Goal: Task Accomplishment & Management: Use online tool/utility

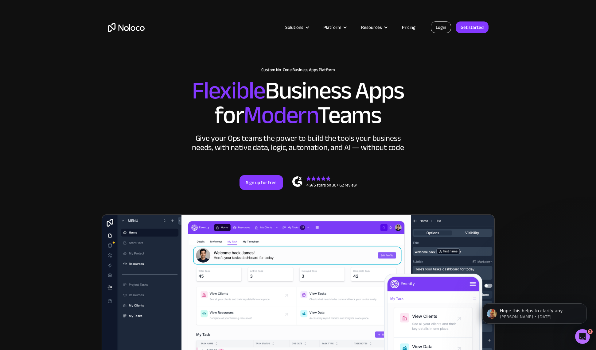
click at [440, 28] on link "Login" at bounding box center [441, 27] width 20 height 12
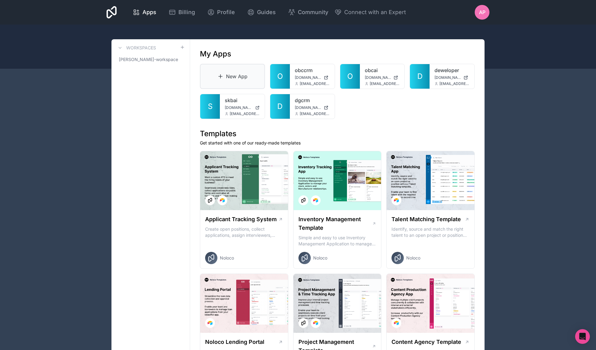
click at [236, 76] on link "New App" at bounding box center [232, 76] width 65 height 25
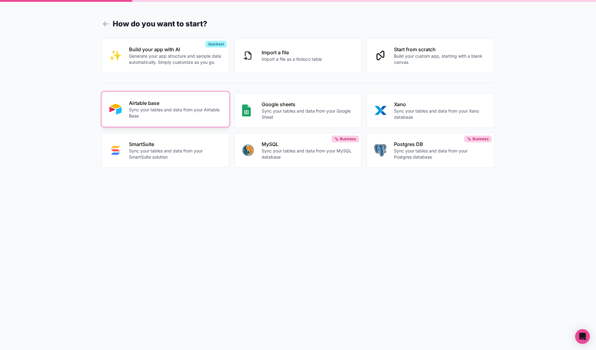
click at [180, 113] on p "Sync your tables and data from your Airtable Base" at bounding box center [175, 113] width 93 height 12
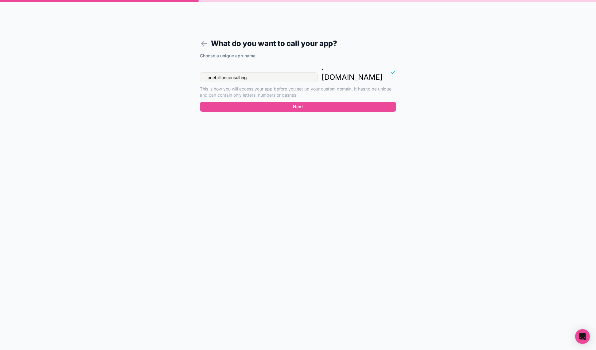
click at [270, 72] on input "onebillionconsulting" at bounding box center [259, 77] width 118 height 10
type input "lead"
click at [302, 102] on button "Next" at bounding box center [298, 107] width 196 height 10
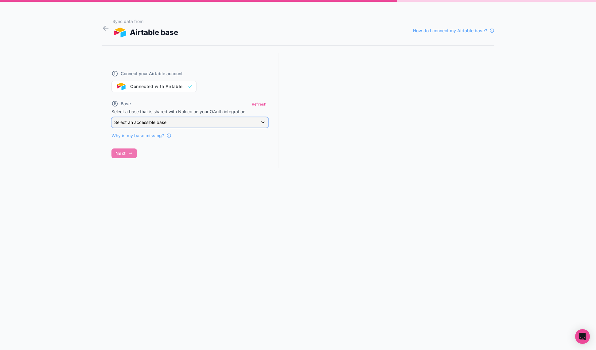
click at [179, 124] on div "Select an accessible base" at bounding box center [190, 123] width 156 height 10
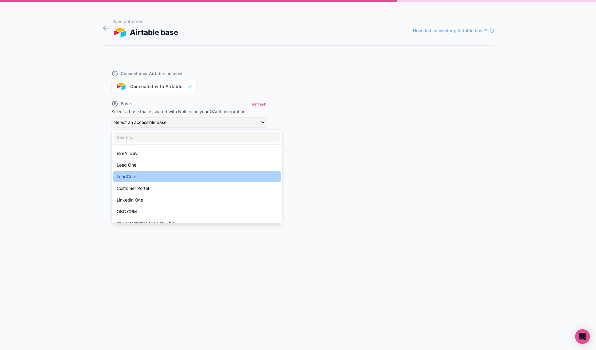
click at [179, 177] on div "LeadGen" at bounding box center [197, 176] width 161 height 7
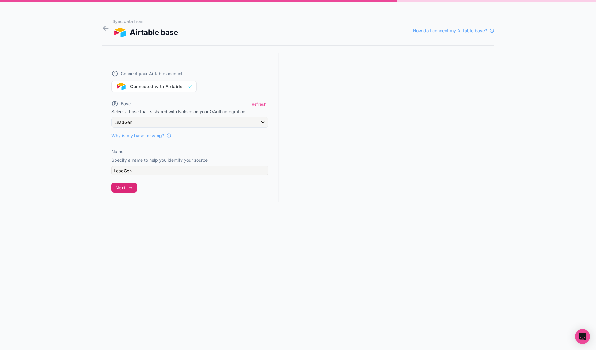
click at [122, 186] on span "Next" at bounding box center [120, 188] width 10 height 6
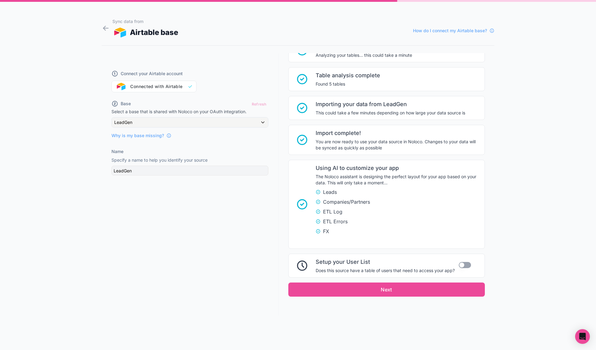
scroll to position [35, 0]
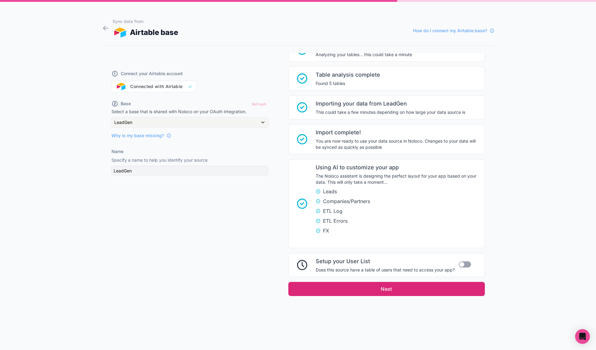
click at [407, 291] on button "Next" at bounding box center [386, 289] width 196 height 14
